Goal: Navigation & Orientation: Go to known website

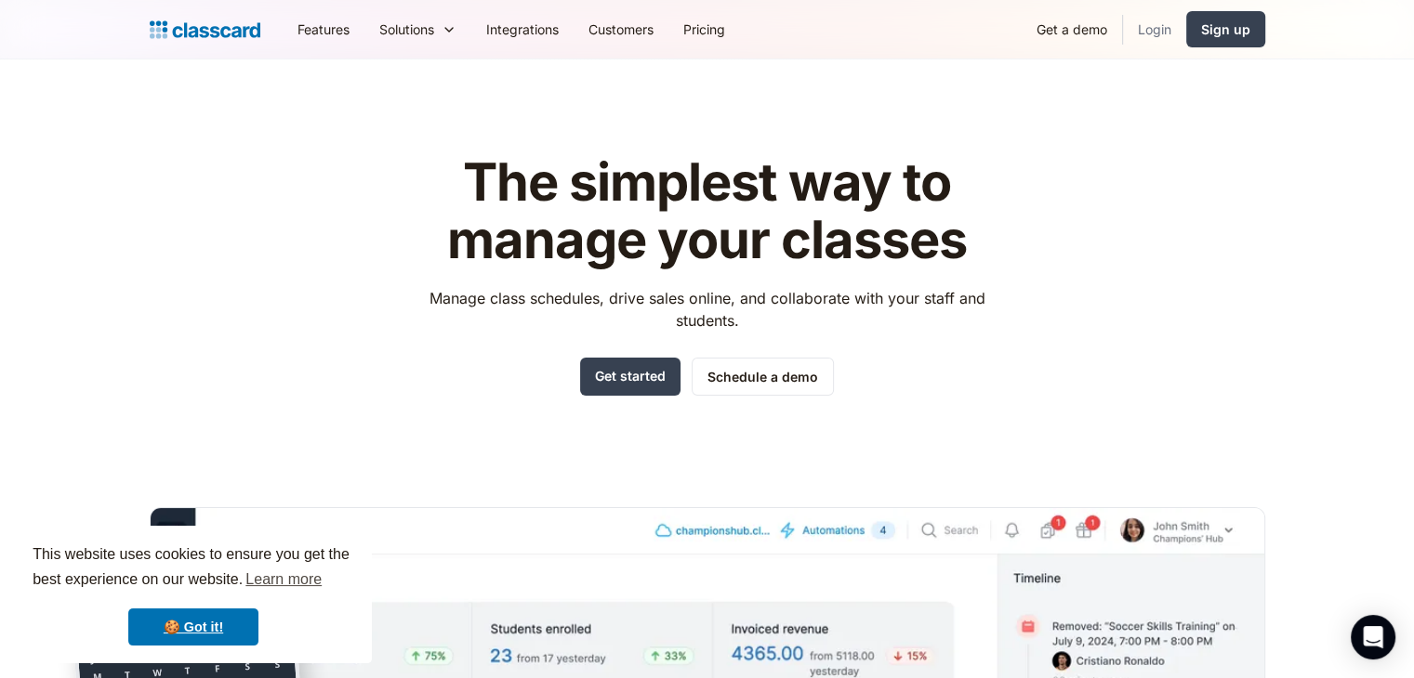
click at [1169, 30] on link "Login" at bounding box center [1154, 29] width 63 height 42
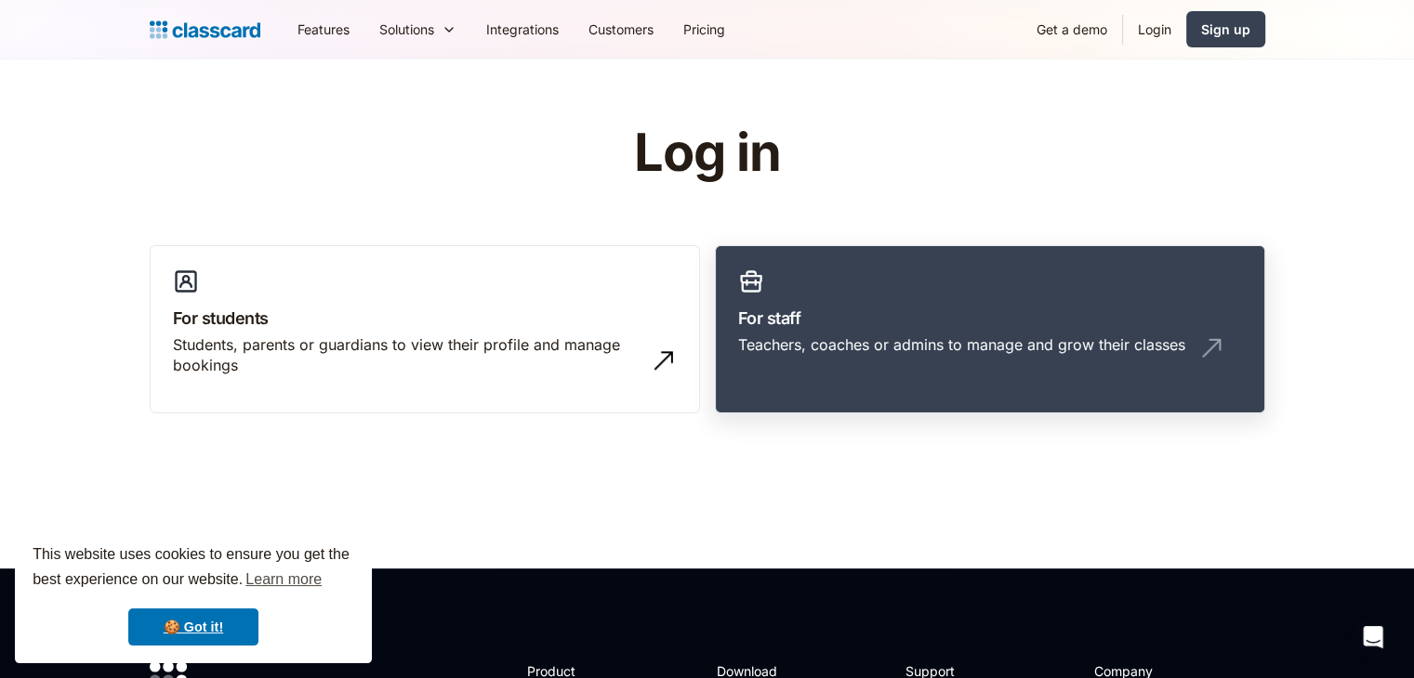
click at [808, 339] on div "Teachers, coaches or admins to manage and grow their classes" at bounding box center [961, 345] width 447 height 20
